Goal: Task Accomplishment & Management: Manage account settings

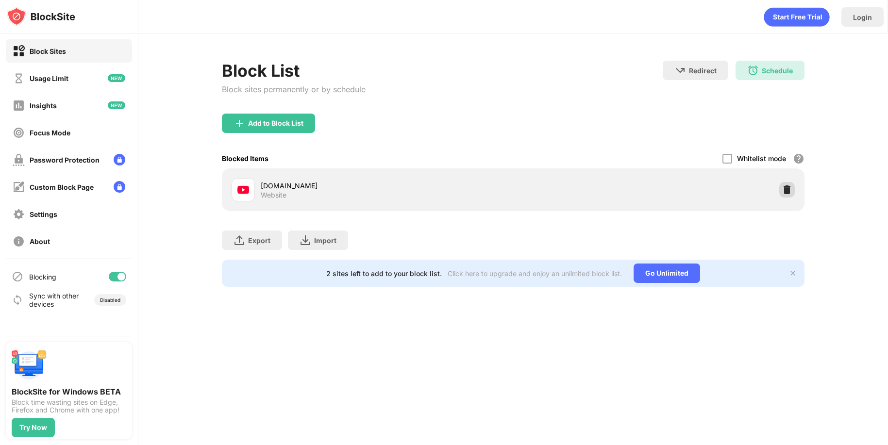
click at [792, 184] on div at bounding box center [787, 190] width 16 height 16
